Goal: Use online tool/utility: Utilize a website feature to perform a specific function

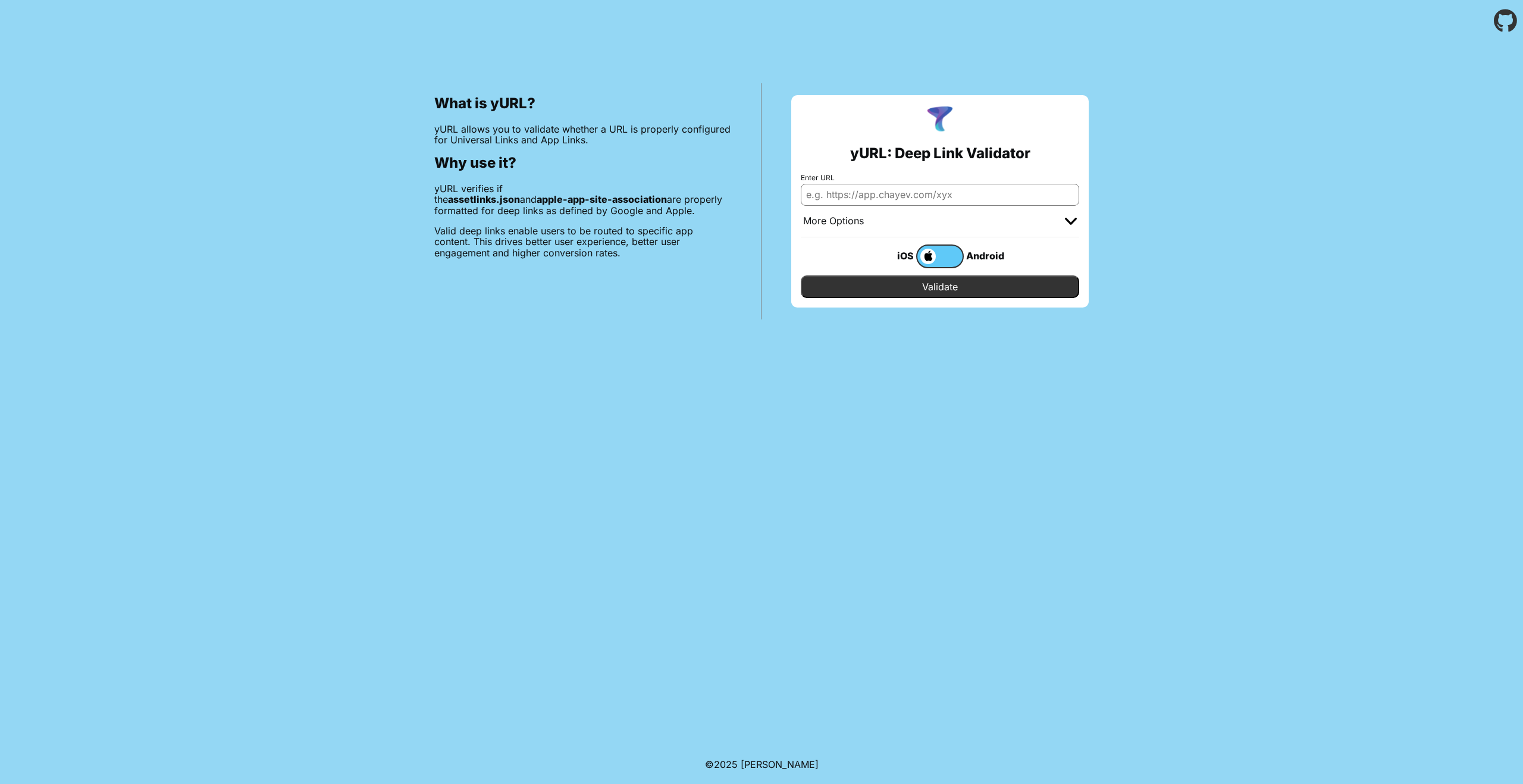
click at [852, 201] on input "Enter URL" at bounding box center [939, 194] width 279 height 21
type input "[DOMAIN_NAME][PERSON_NAME]"
click at [906, 273] on div "iOS Android" at bounding box center [939, 256] width 279 height 38
click at [901, 282] on input "Validate" at bounding box center [939, 286] width 279 height 23
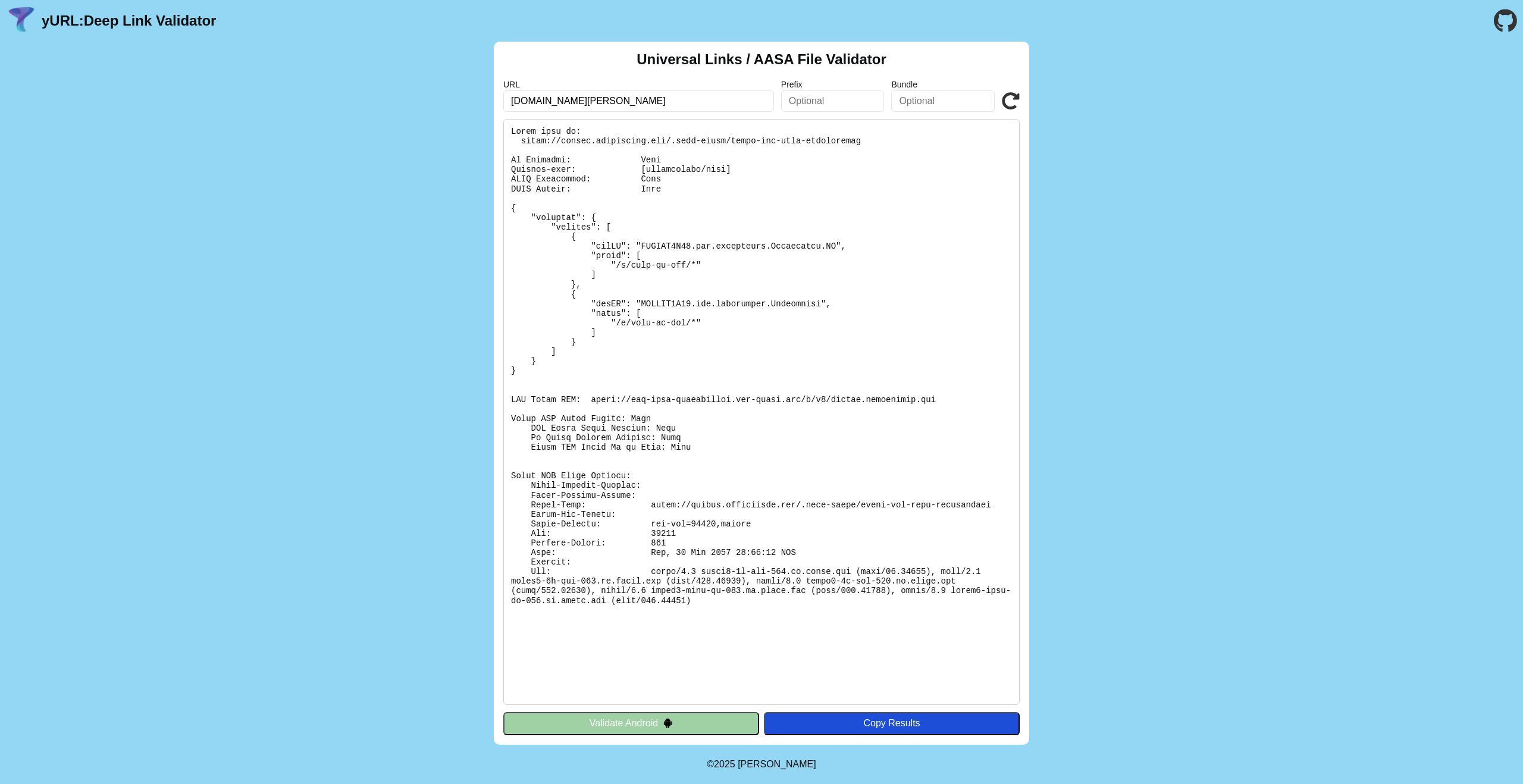
click at [688, 725] on button "Validate Android" at bounding box center [631, 723] width 256 height 23
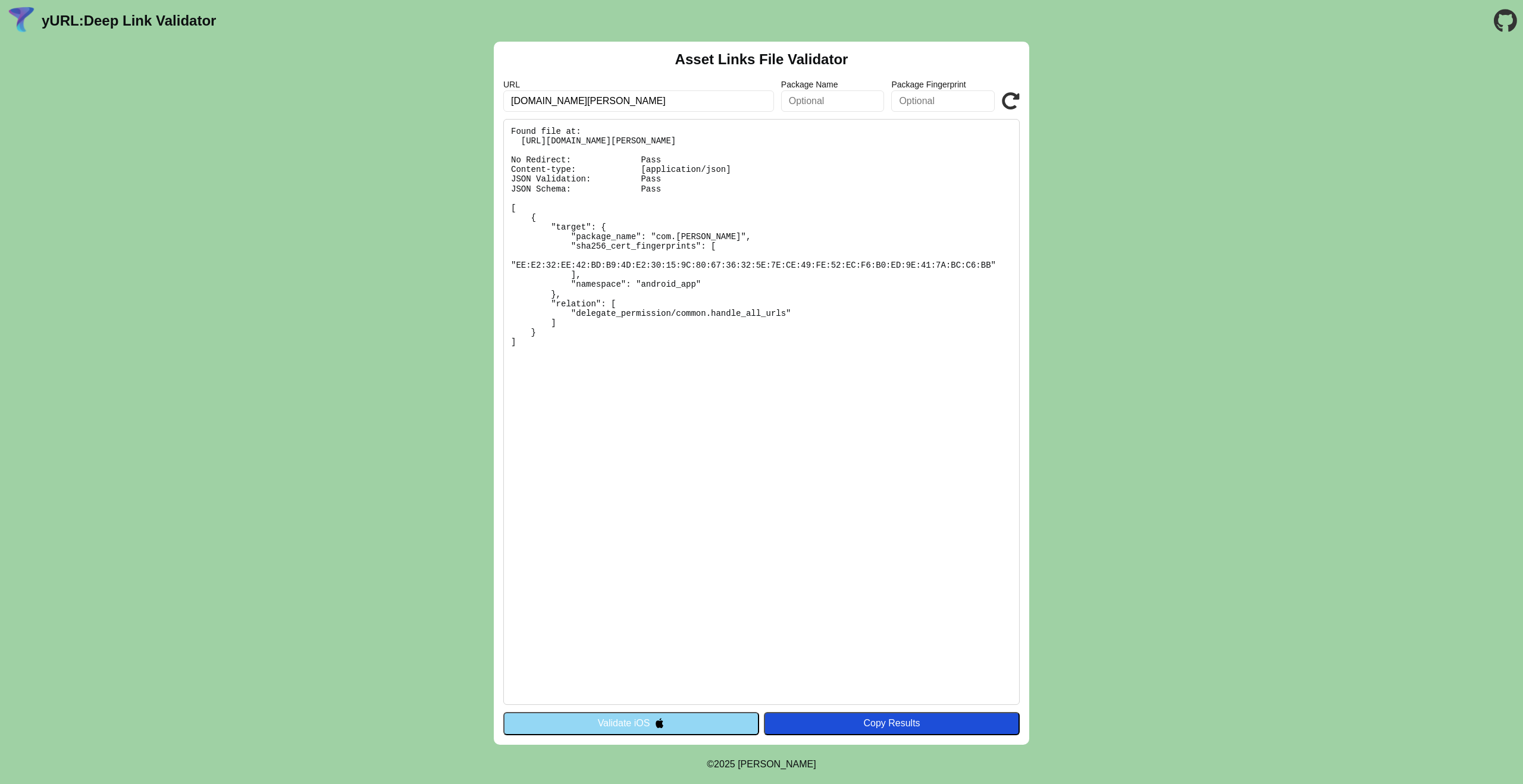
click at [670, 722] on button "Validate iOS" at bounding box center [631, 723] width 256 height 23
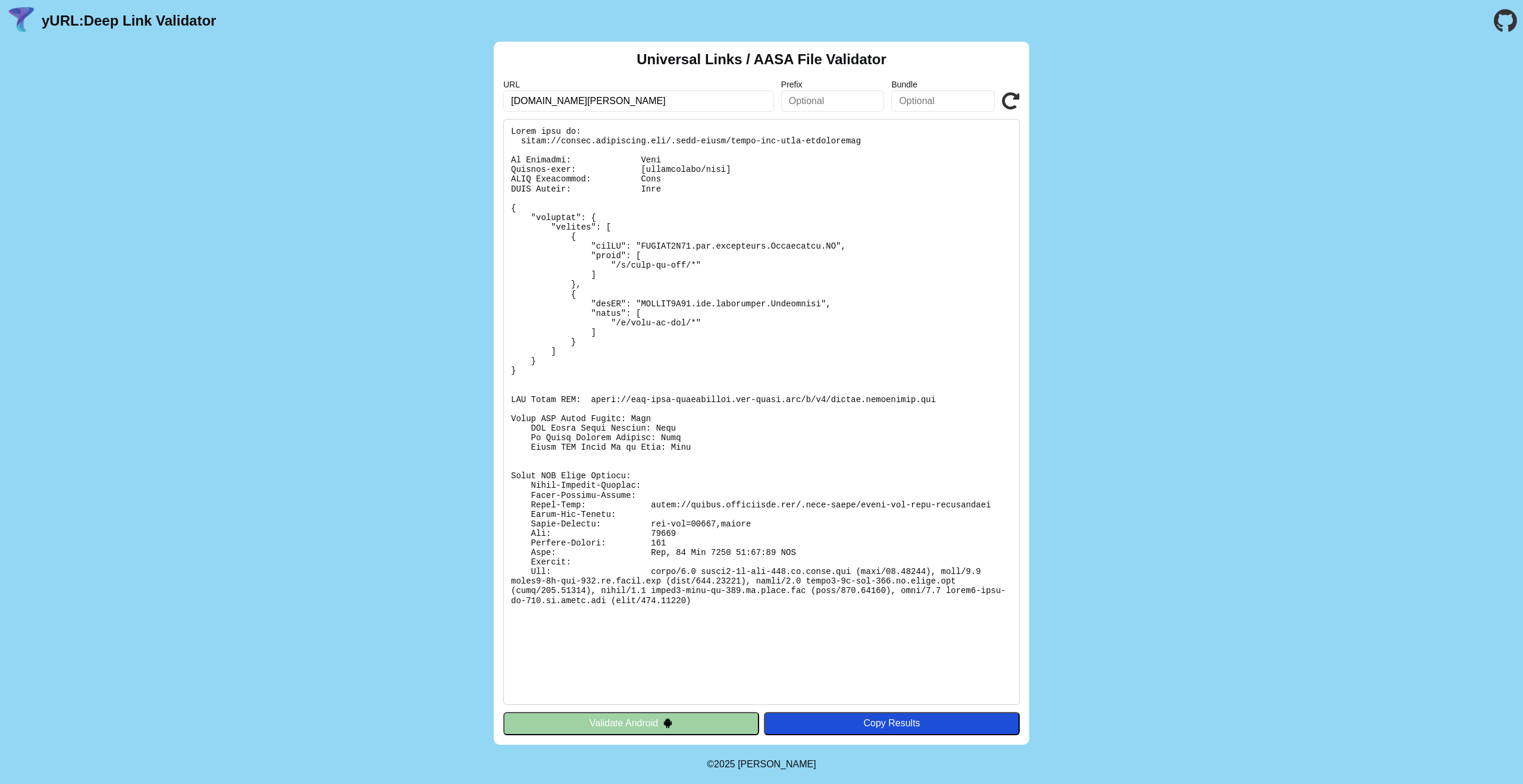
click at [649, 723] on button "Validate Android" at bounding box center [631, 723] width 256 height 23
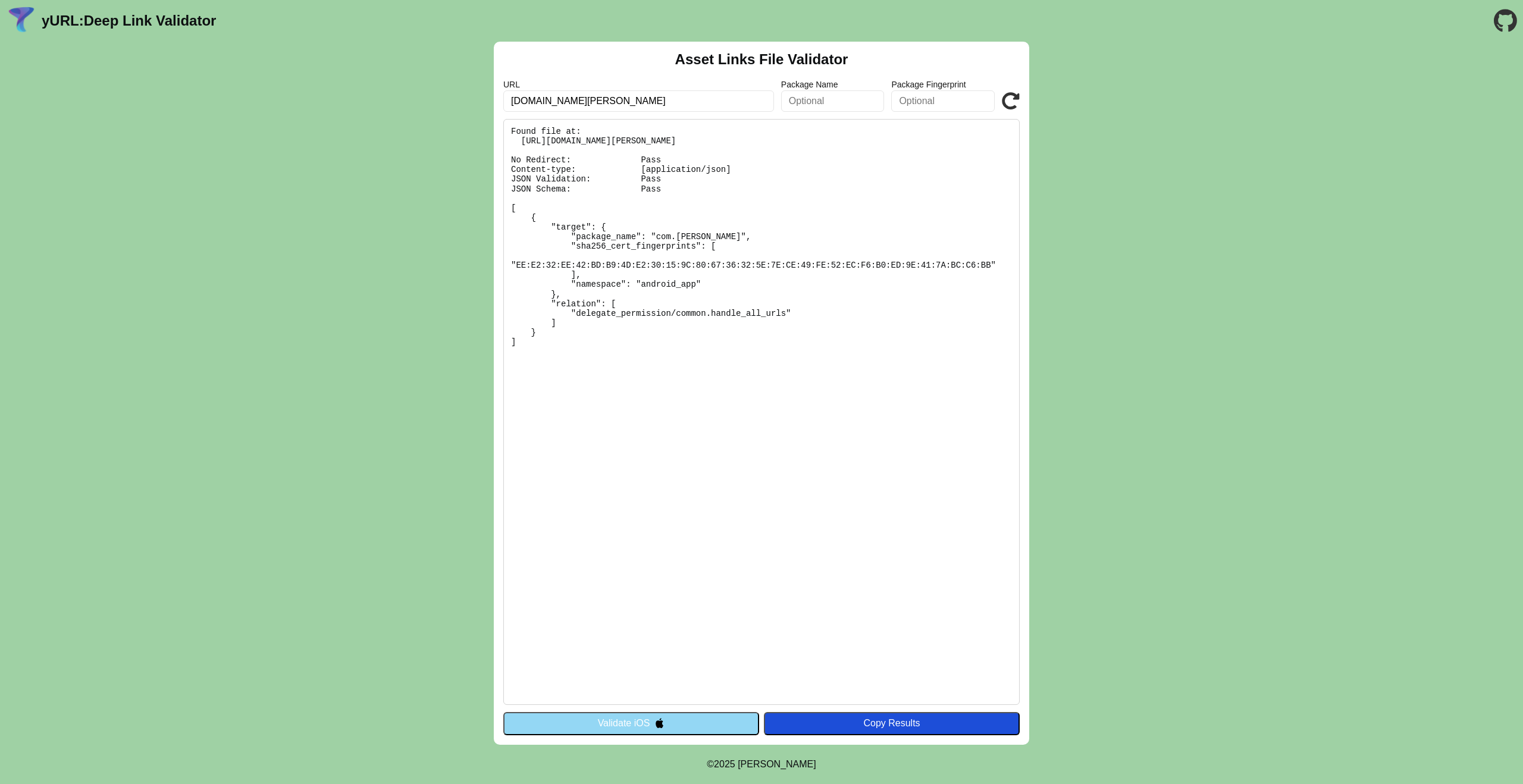
click at [649, 723] on button "Validate iOS" at bounding box center [631, 723] width 256 height 23
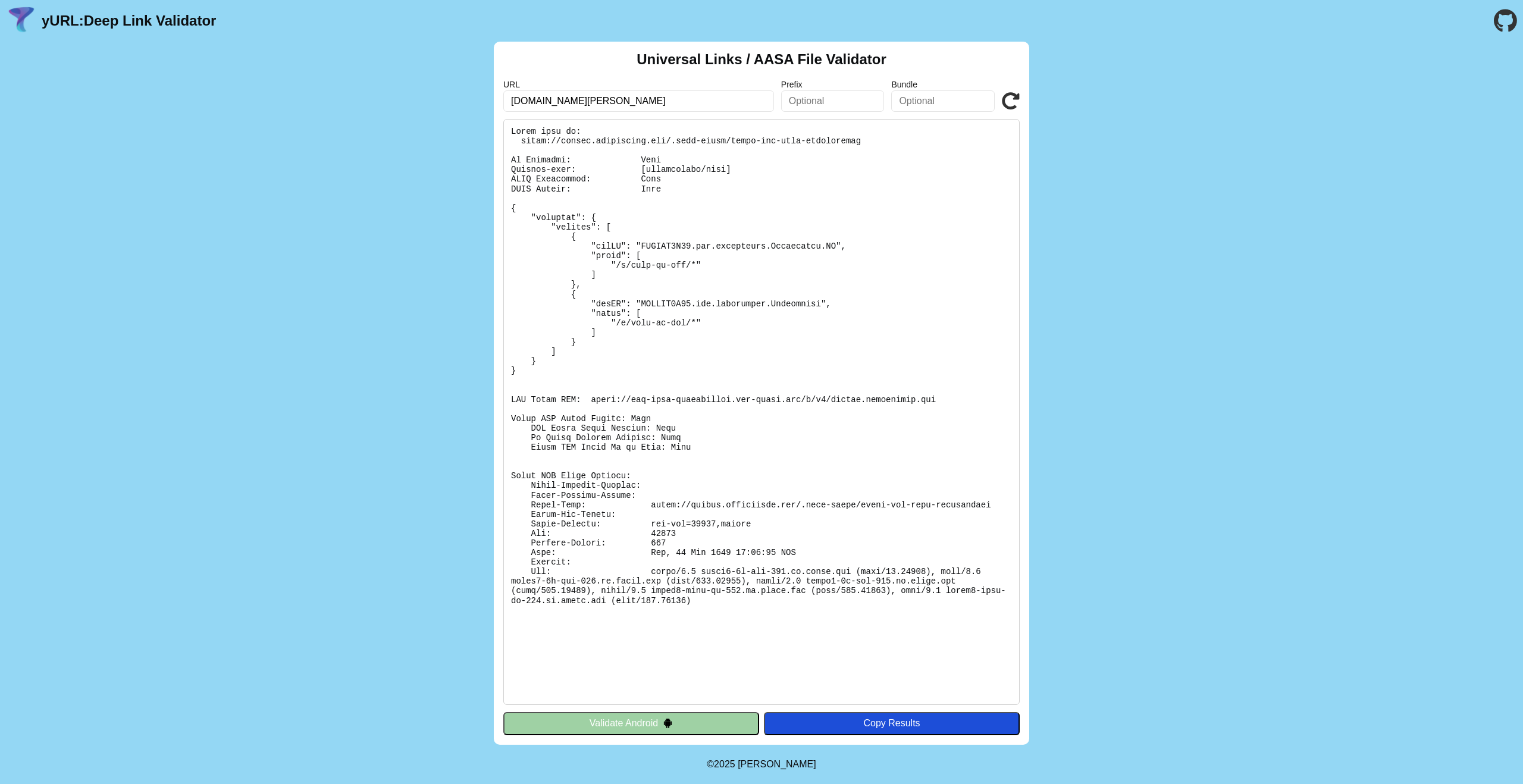
click at [612, 731] on button "Validate Android" at bounding box center [631, 723] width 256 height 23
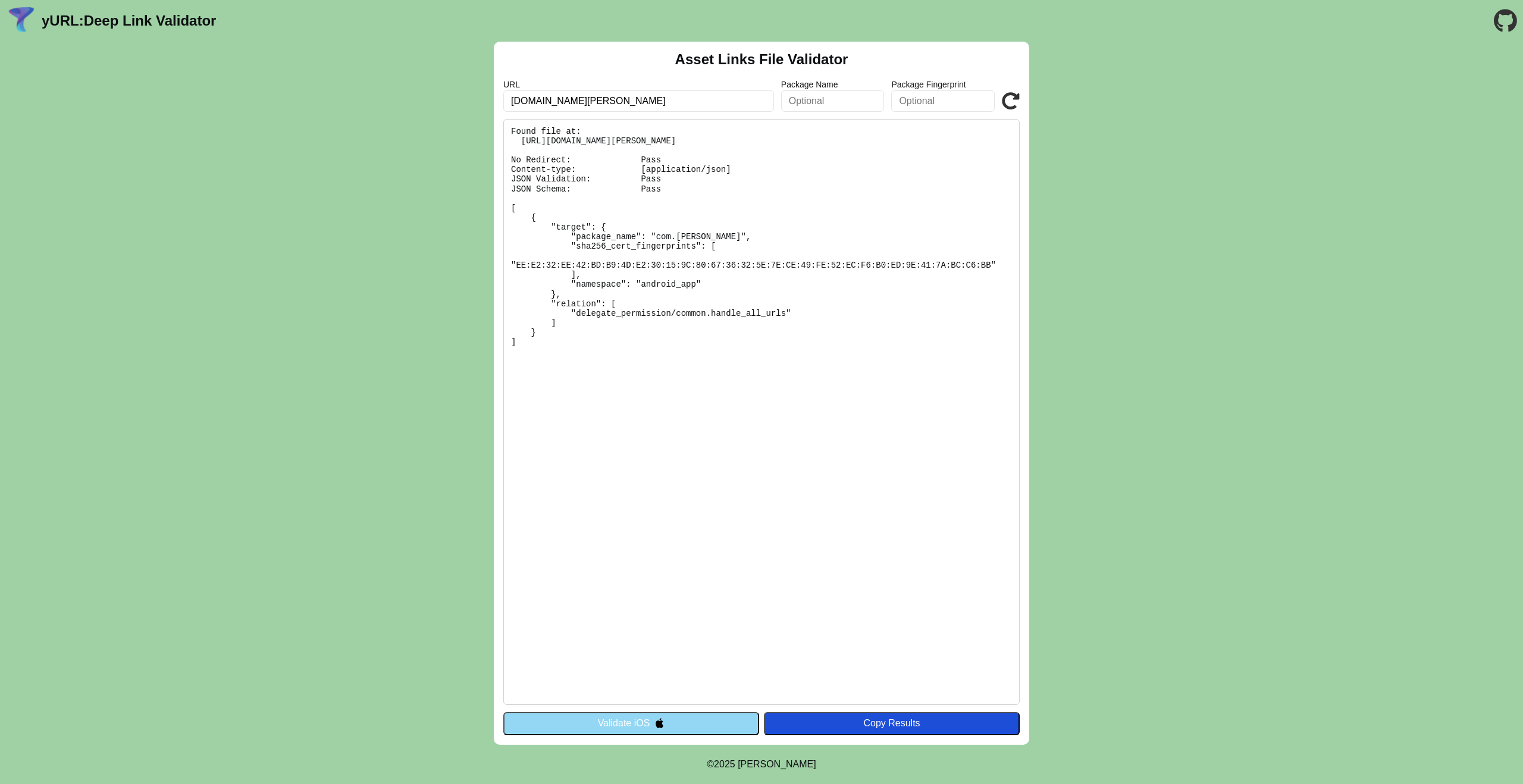
click at [618, 725] on button "Validate iOS" at bounding box center [631, 723] width 256 height 23
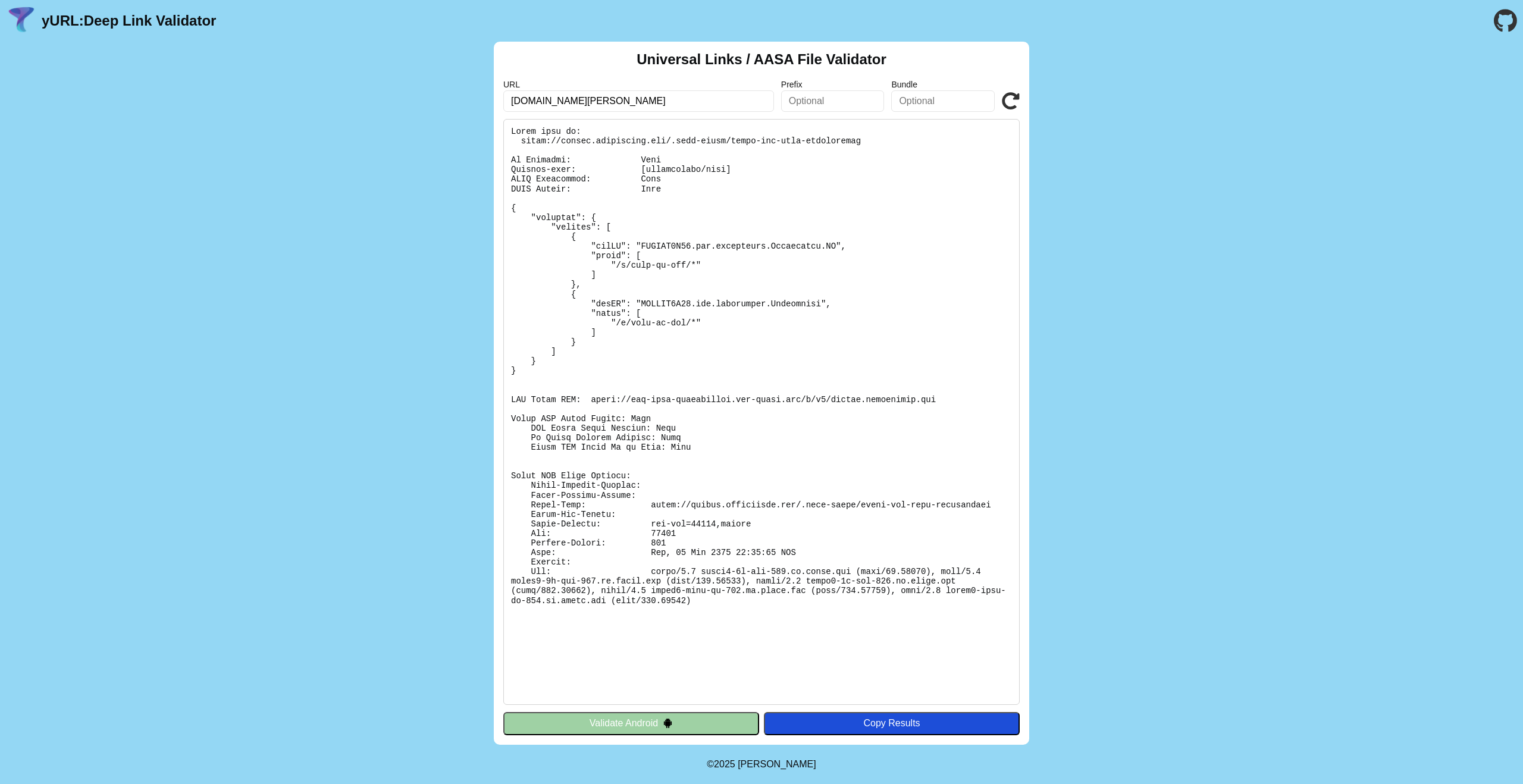
click at [618, 725] on button "Validate Android" at bounding box center [631, 723] width 256 height 23
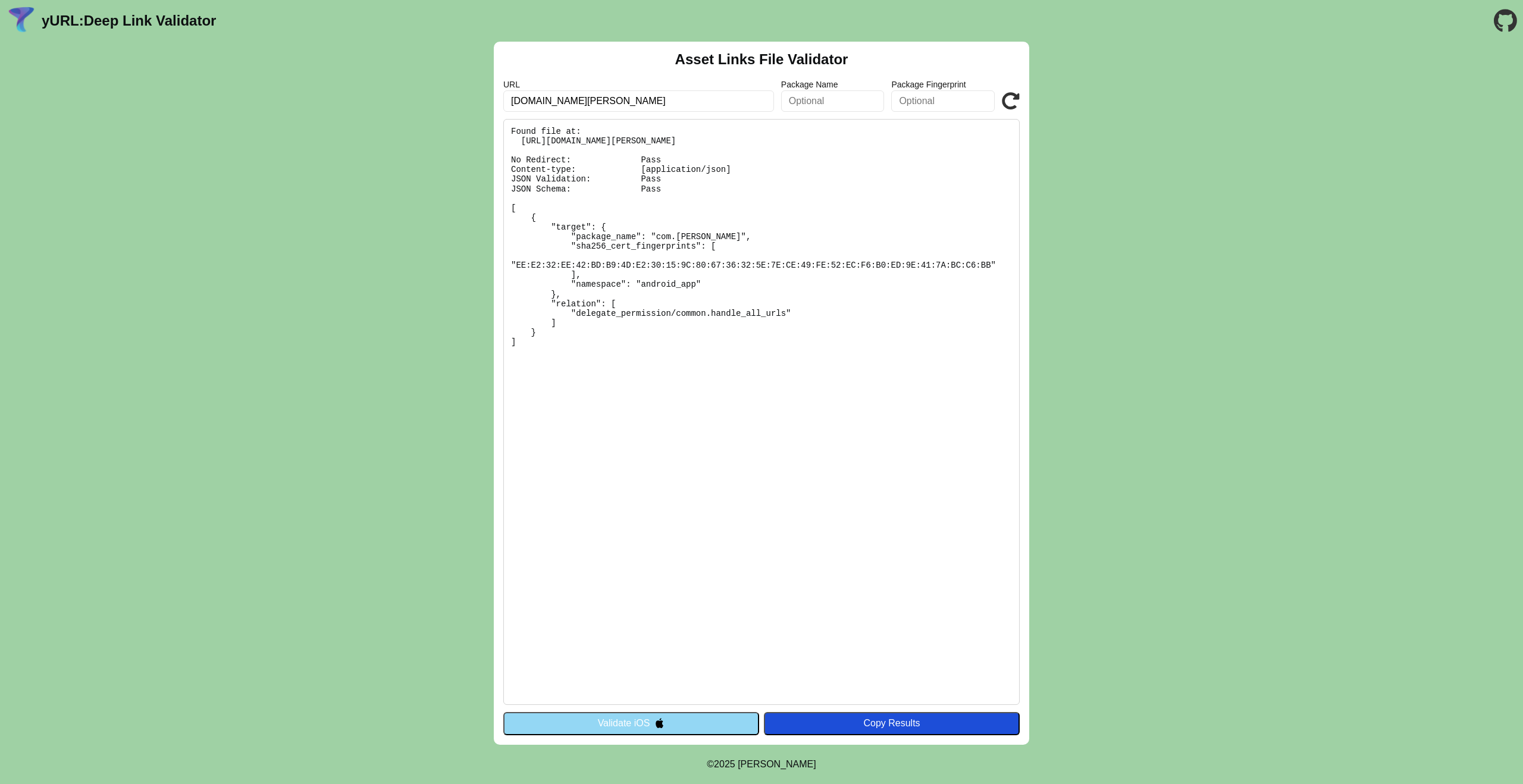
click at [618, 725] on button "Validate iOS" at bounding box center [631, 723] width 256 height 23
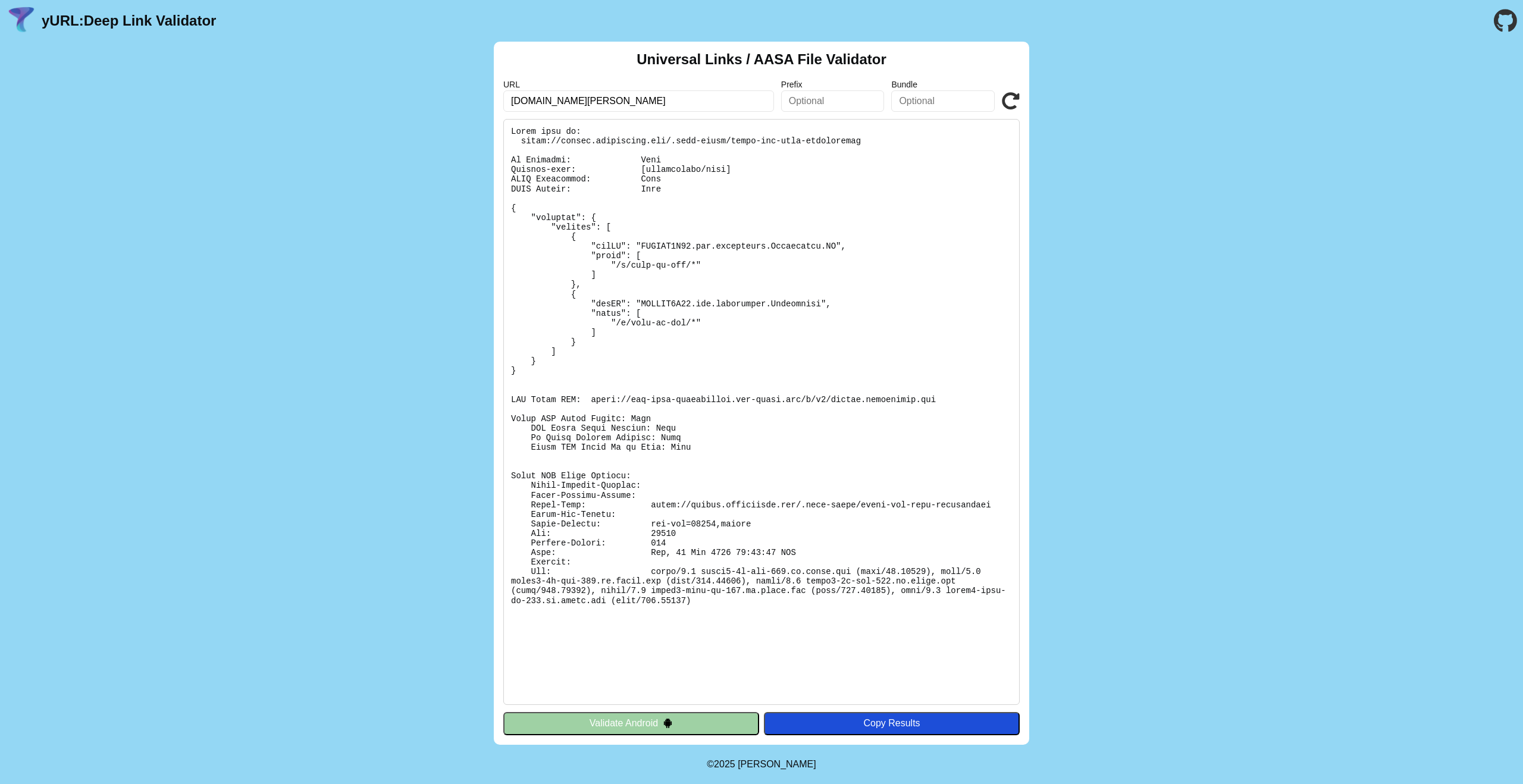
click at [668, 713] on button "Validate Android" at bounding box center [631, 723] width 256 height 23
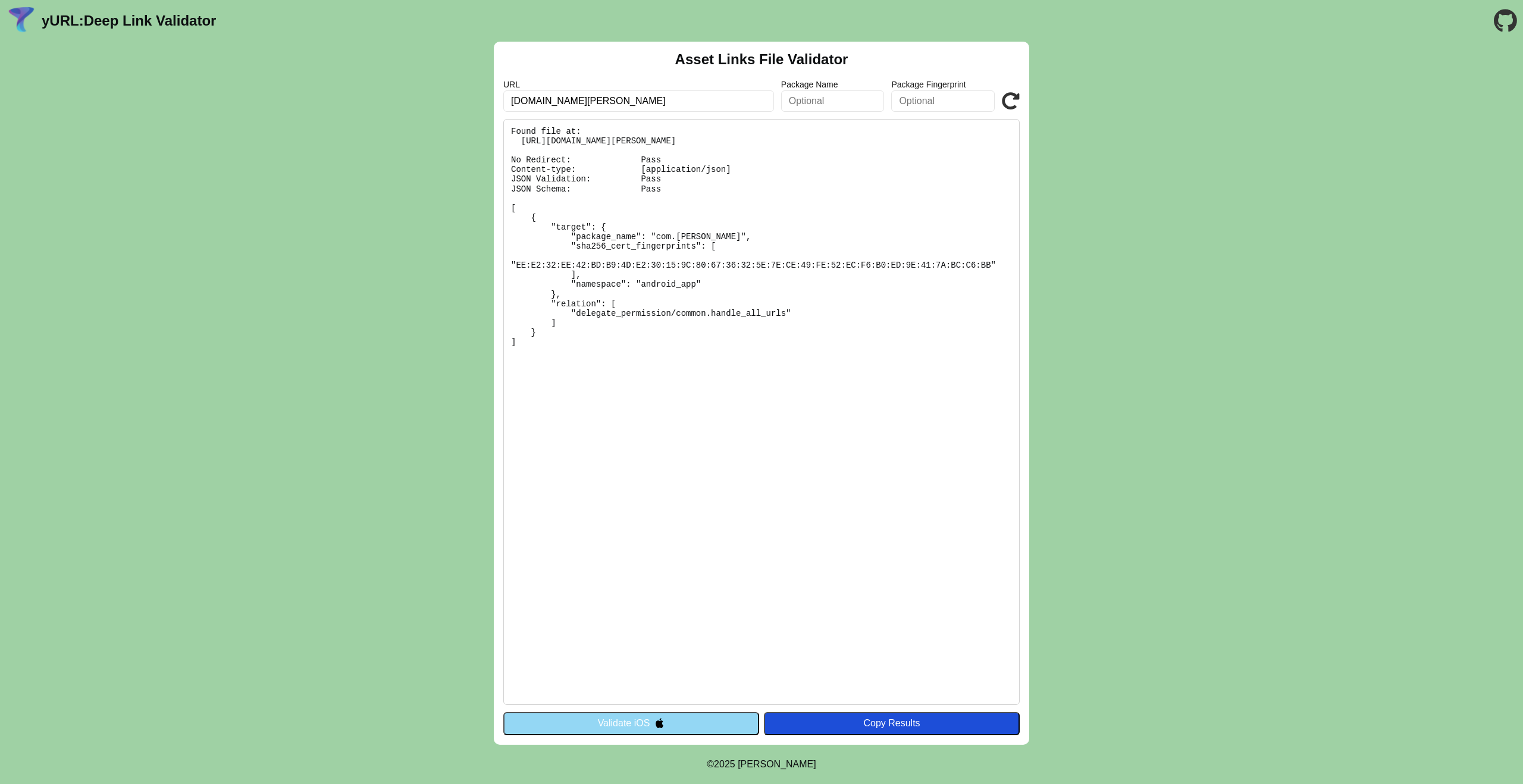
click at [668, 713] on button "Validate iOS" at bounding box center [631, 723] width 256 height 23
